Goal: Use online tool/utility: Use online tool/utility

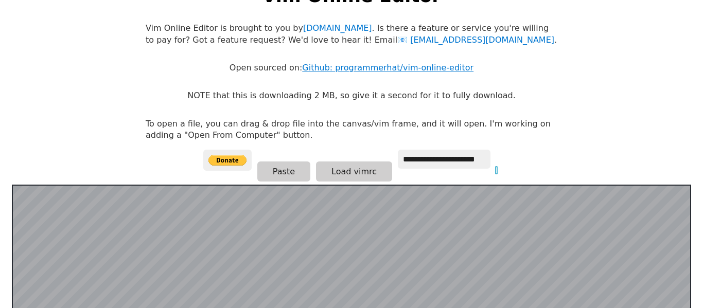
scroll to position [41, 0]
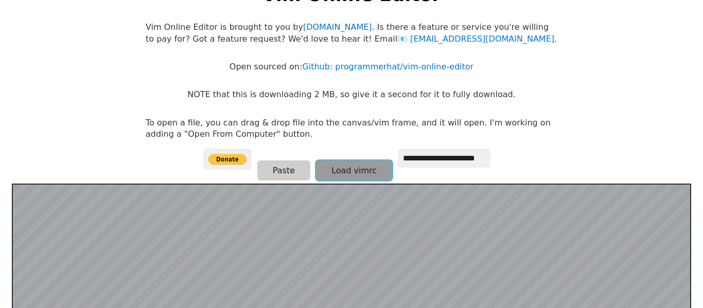
click at [331, 177] on button "Load vimrc" at bounding box center [354, 171] width 76 height 20
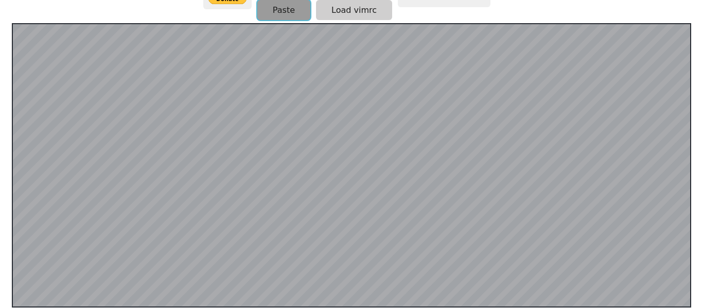
click at [271, 6] on button "Paste" at bounding box center [283, 10] width 53 height 20
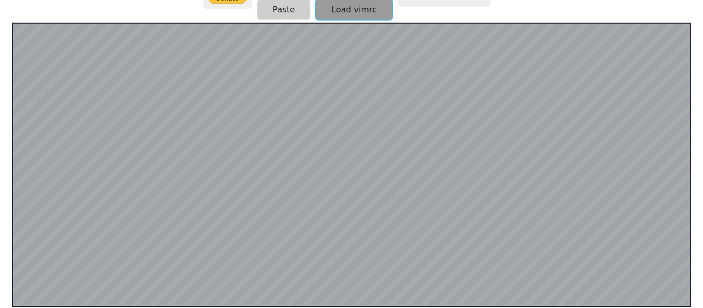
click at [329, 9] on button "Load vimrc" at bounding box center [354, 9] width 76 height 20
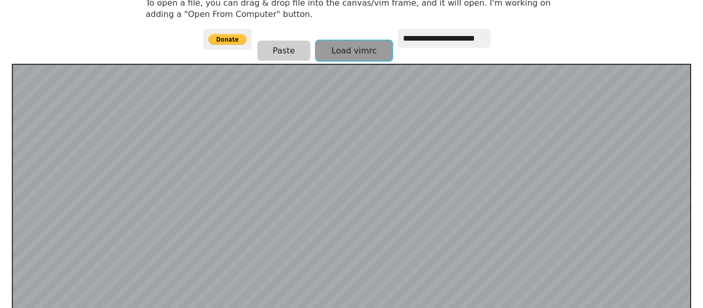
click at [319, 58] on button "Load vimrc" at bounding box center [354, 51] width 76 height 20
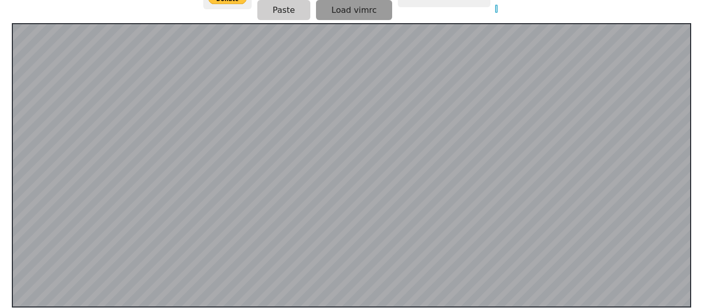
scroll to position [203, 0]
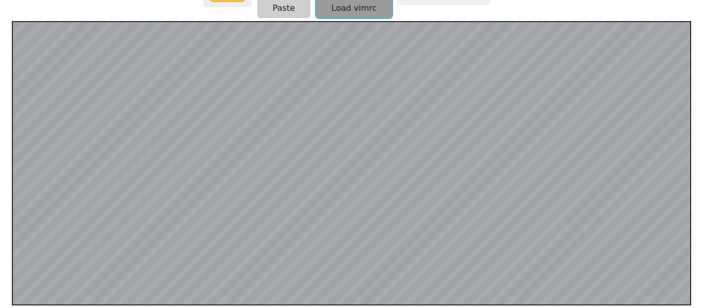
click at [351, 11] on button "Load vimrc" at bounding box center [354, 8] width 76 height 20
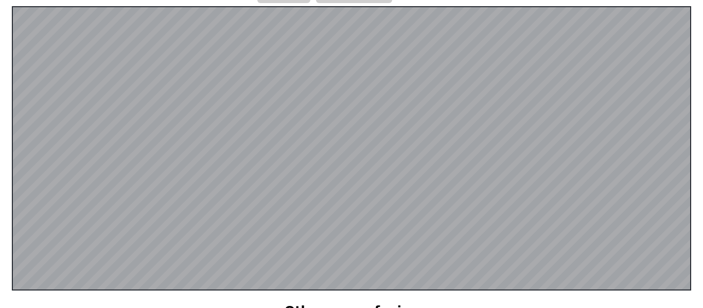
scroll to position [188, 0]
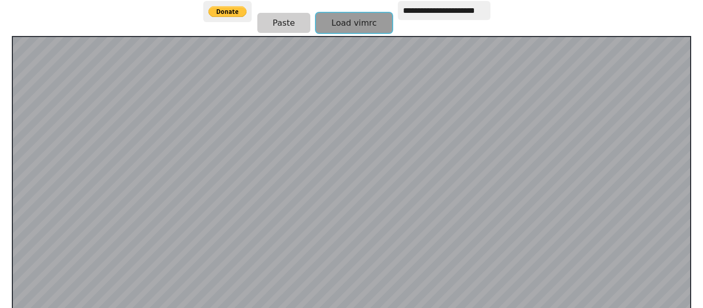
click at [327, 22] on button "Load vimrc" at bounding box center [354, 23] width 76 height 20
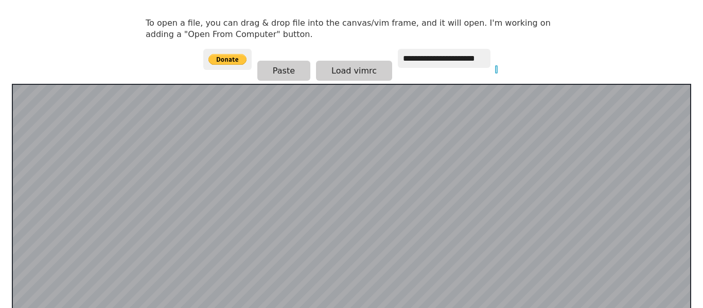
scroll to position [201, 0]
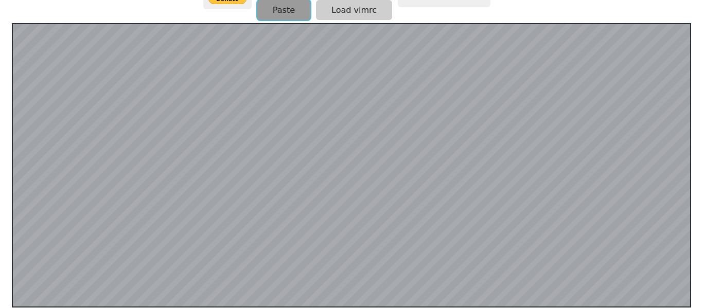
click at [281, 14] on button "Paste" at bounding box center [283, 10] width 53 height 20
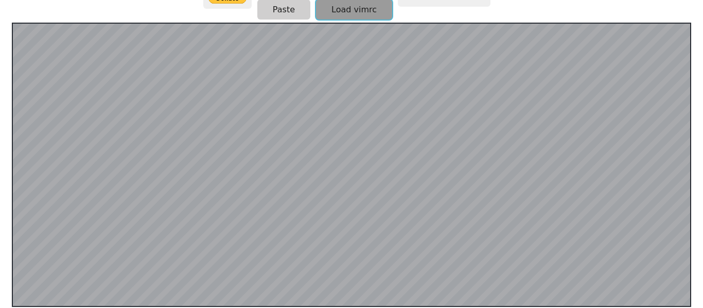
click at [352, 17] on button "Load vimrc" at bounding box center [354, 9] width 76 height 20
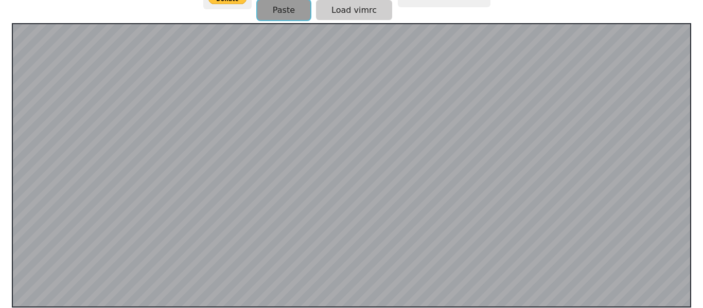
click at [279, 4] on button "Paste" at bounding box center [283, 10] width 53 height 20
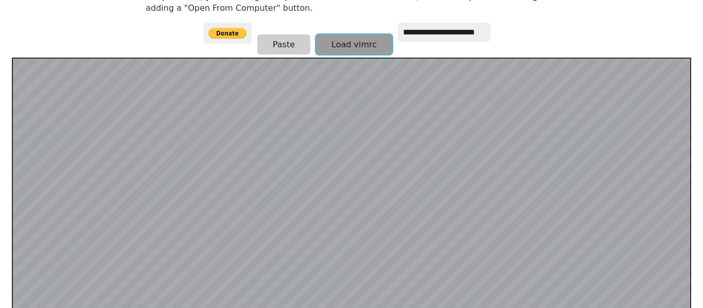
click at [316, 49] on button "Load vimrc" at bounding box center [354, 44] width 76 height 20
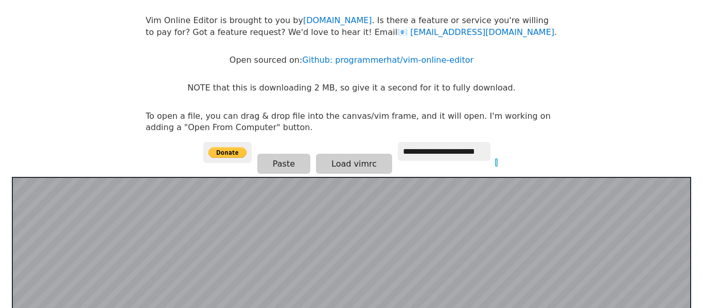
scroll to position [49, 0]
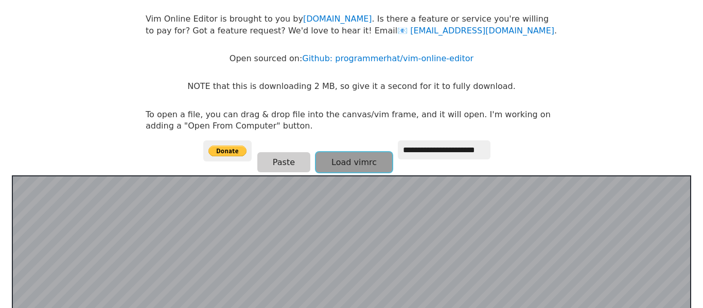
click at [351, 169] on button "Load vimrc" at bounding box center [354, 162] width 76 height 20
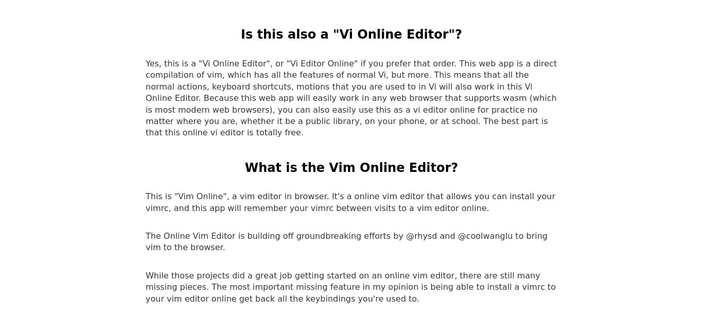
scroll to position [0, 0]
